Goal: Check status: Check status

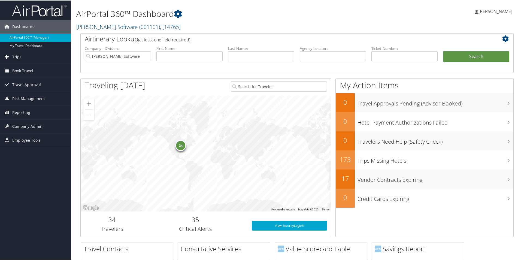
click at [18, 52] on span "Trips" at bounding box center [16, 57] width 9 height 14
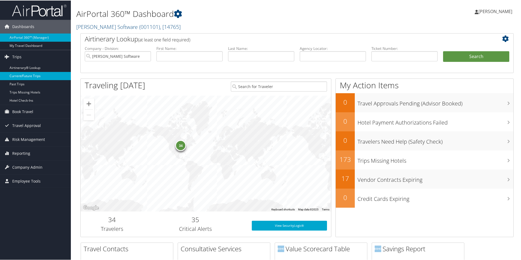
click at [19, 73] on link "Current/Future Trips" at bounding box center [35, 75] width 71 height 8
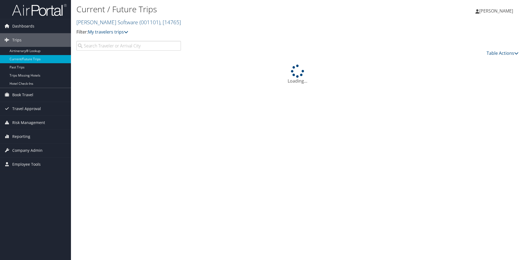
click at [128, 46] on input "search" at bounding box center [128, 46] width 104 height 10
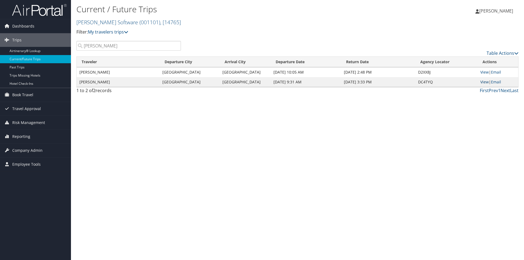
type input "horelica"
click at [483, 81] on link "View" at bounding box center [484, 81] width 8 height 5
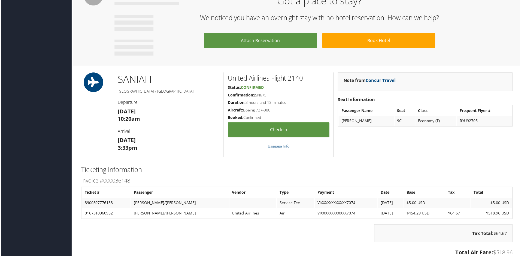
scroll to position [300, 0]
